Goal: Information Seeking & Learning: Find specific fact

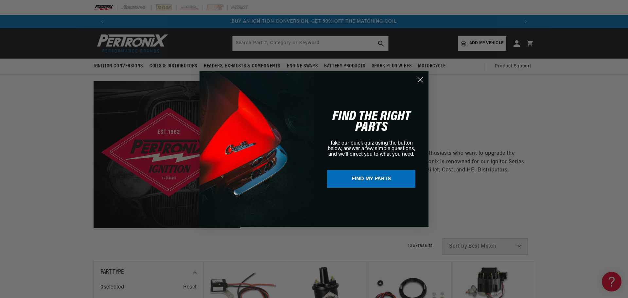
click at [416, 80] on circle "Close dialog" at bounding box center [419, 79] width 11 height 11
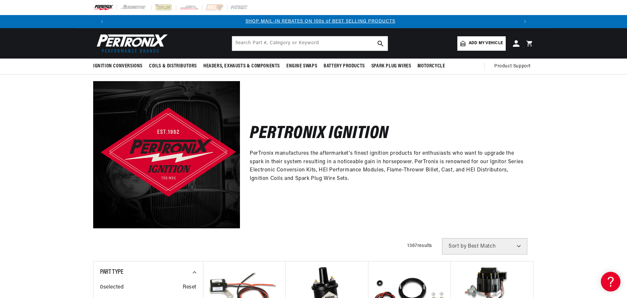
scroll to position [0, 408]
click at [447, 186] on div "Pertronix Ignition PerTronix manufactures the aftermarket's finest ignition pro…" at bounding box center [387, 154] width 294 height 147
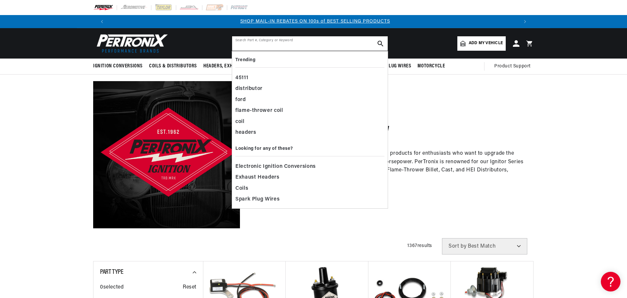
click at [271, 48] on input "text" at bounding box center [310, 43] width 156 height 14
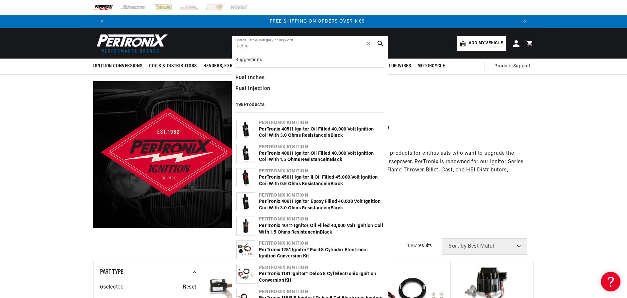
scroll to position [0, 816]
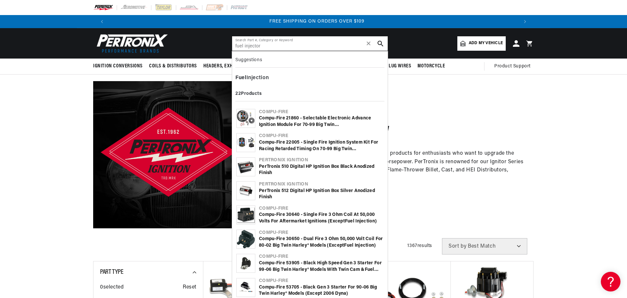
type input "fuel injector"
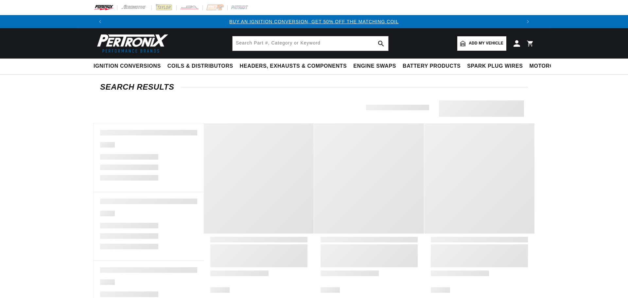
type input "fuel Injection"
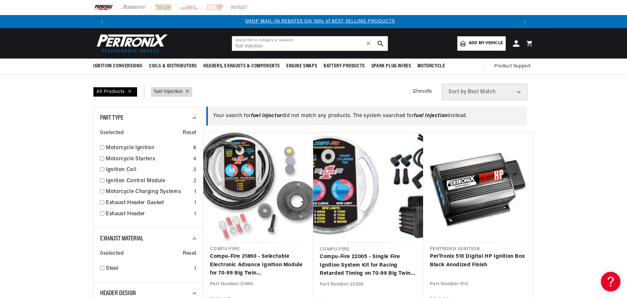
scroll to position [0, 408]
